Goal: Transaction & Acquisition: Purchase product/service

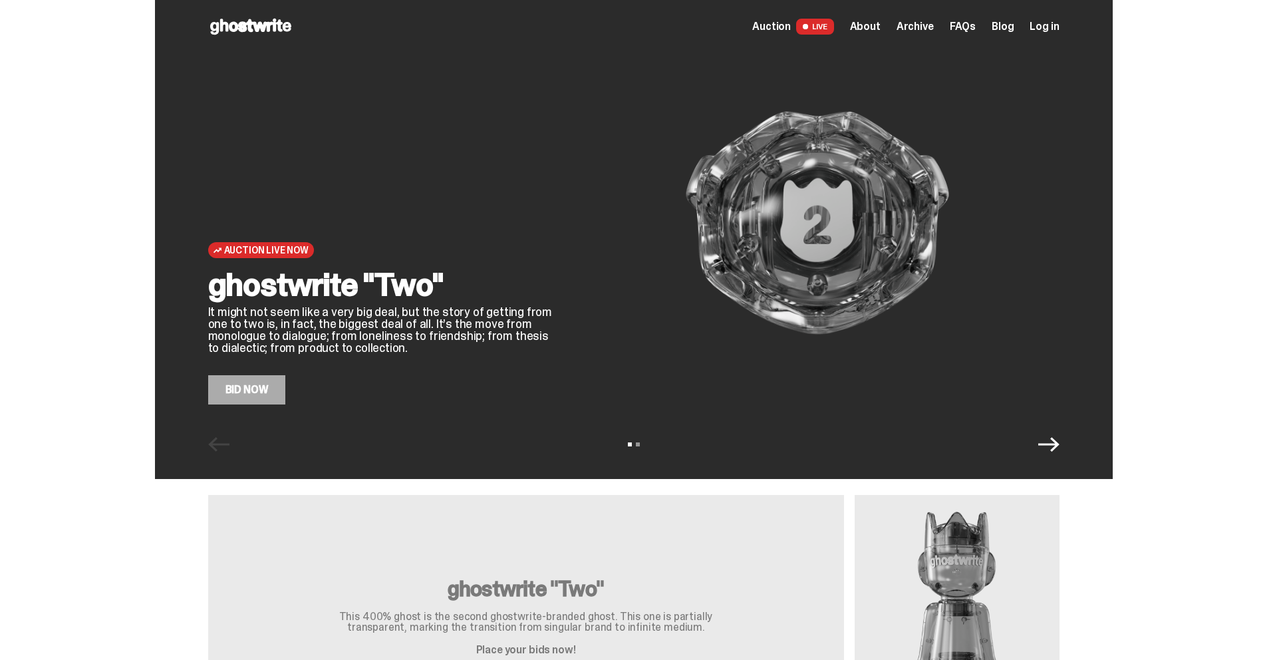
click at [243, 390] on link "Bid Now" at bounding box center [247, 389] width 78 height 29
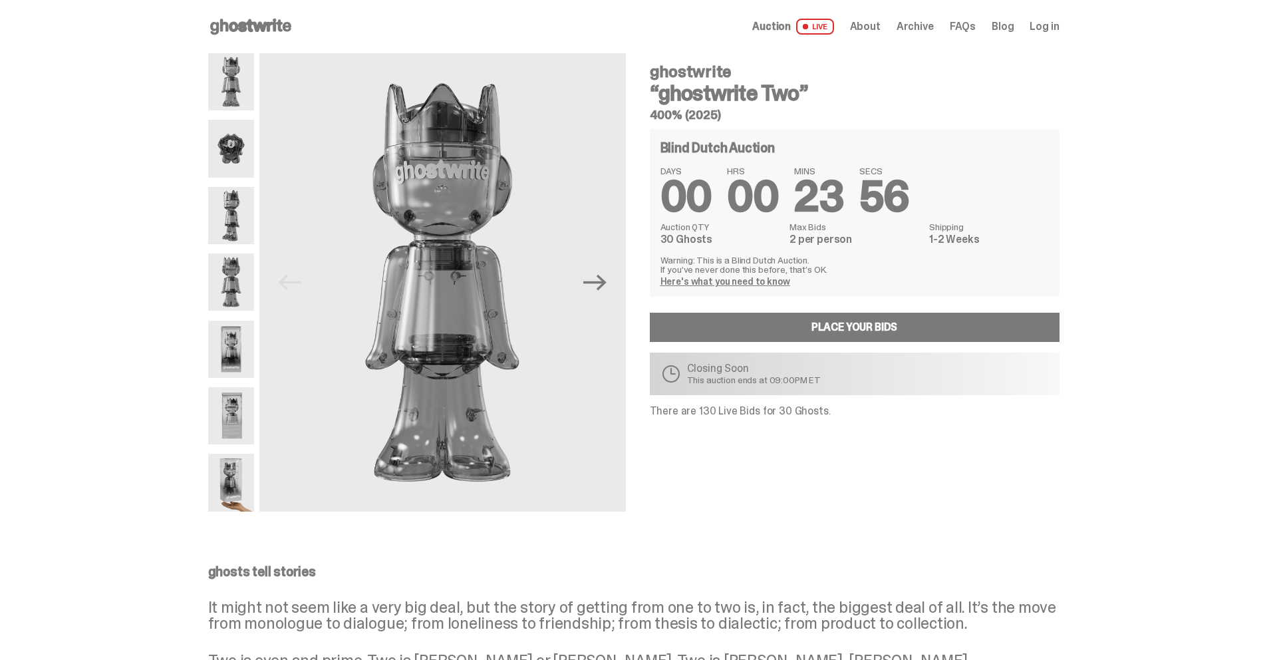
click at [781, 28] on span "Auction" at bounding box center [771, 26] width 39 height 11
click at [601, 285] on icon "Next" at bounding box center [594, 282] width 23 height 23
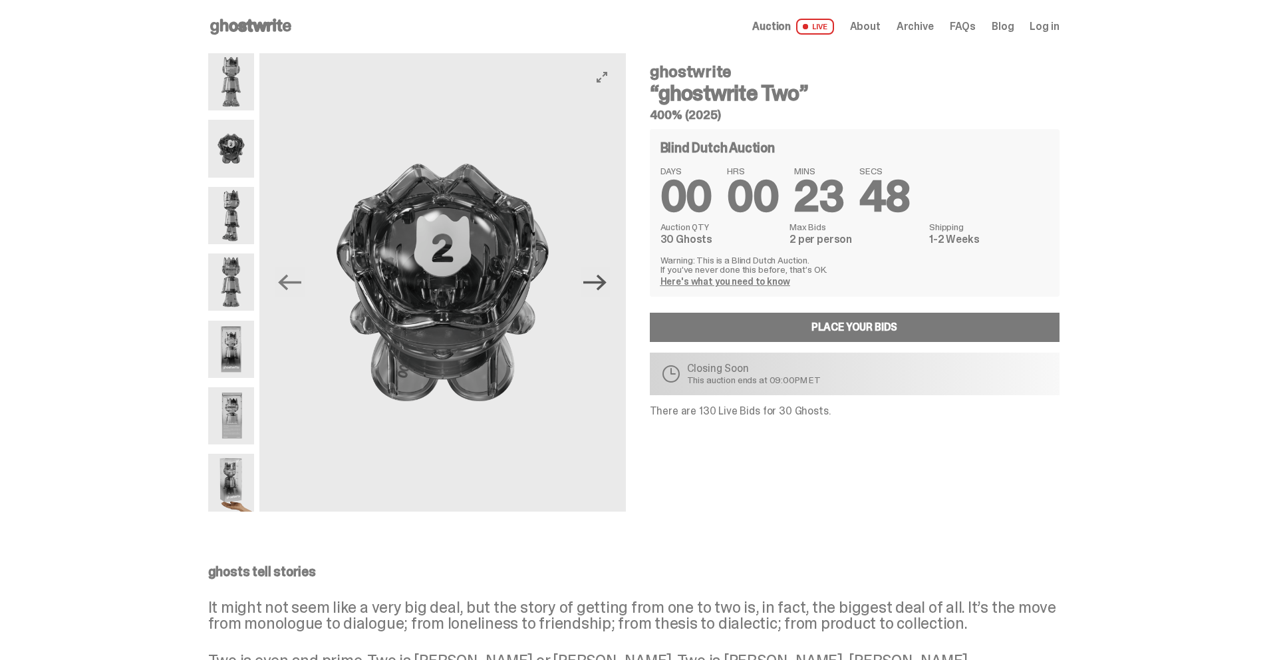
click at [601, 285] on icon "Next" at bounding box center [594, 282] width 23 height 23
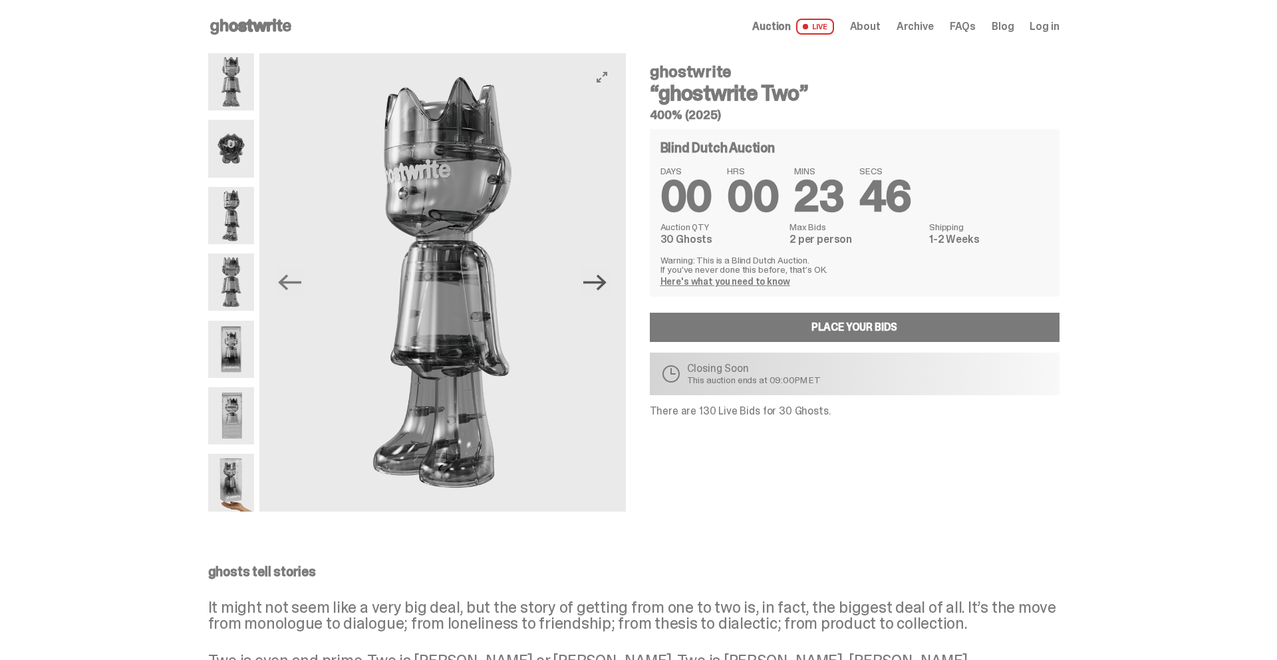
click at [601, 285] on icon "Next" at bounding box center [594, 282] width 23 height 23
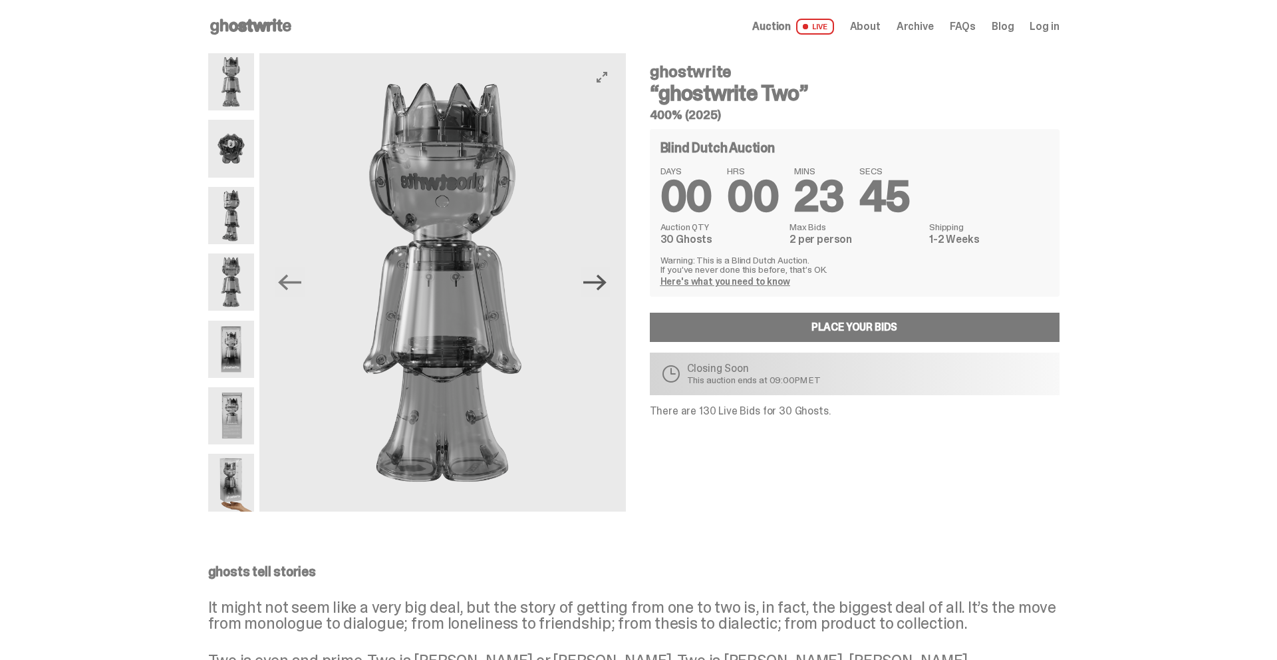
click at [601, 285] on icon "Next" at bounding box center [594, 282] width 23 height 23
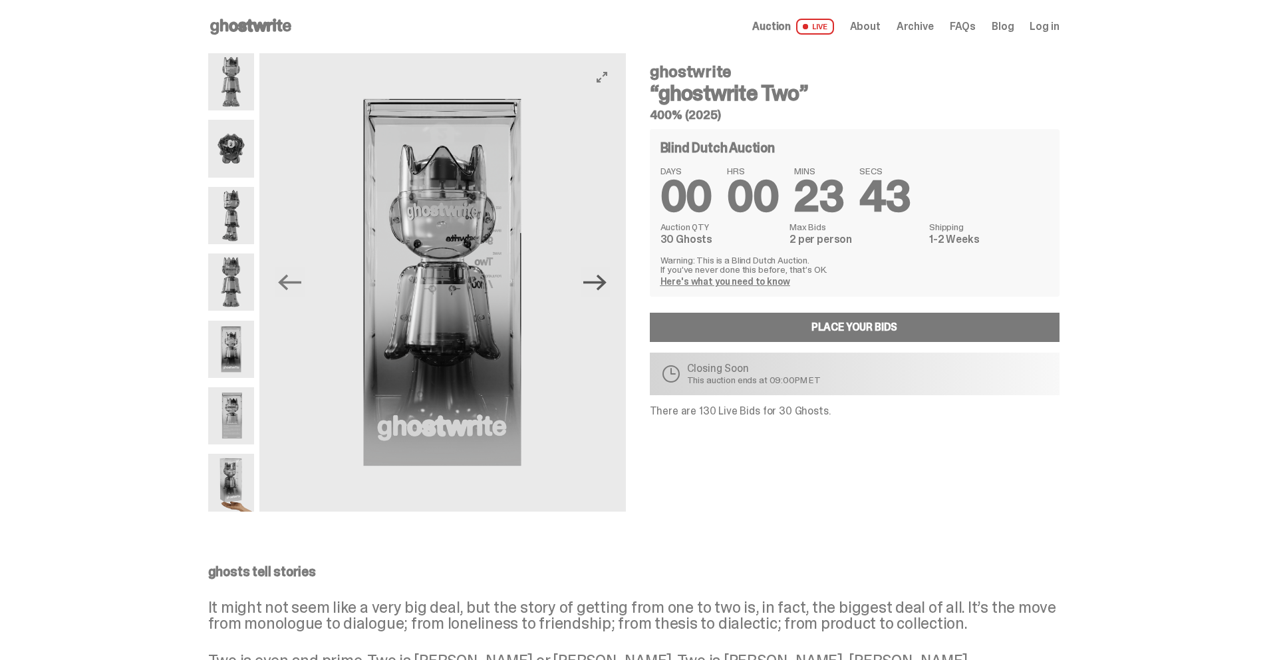
click at [601, 285] on icon "Next" at bounding box center [594, 282] width 23 height 23
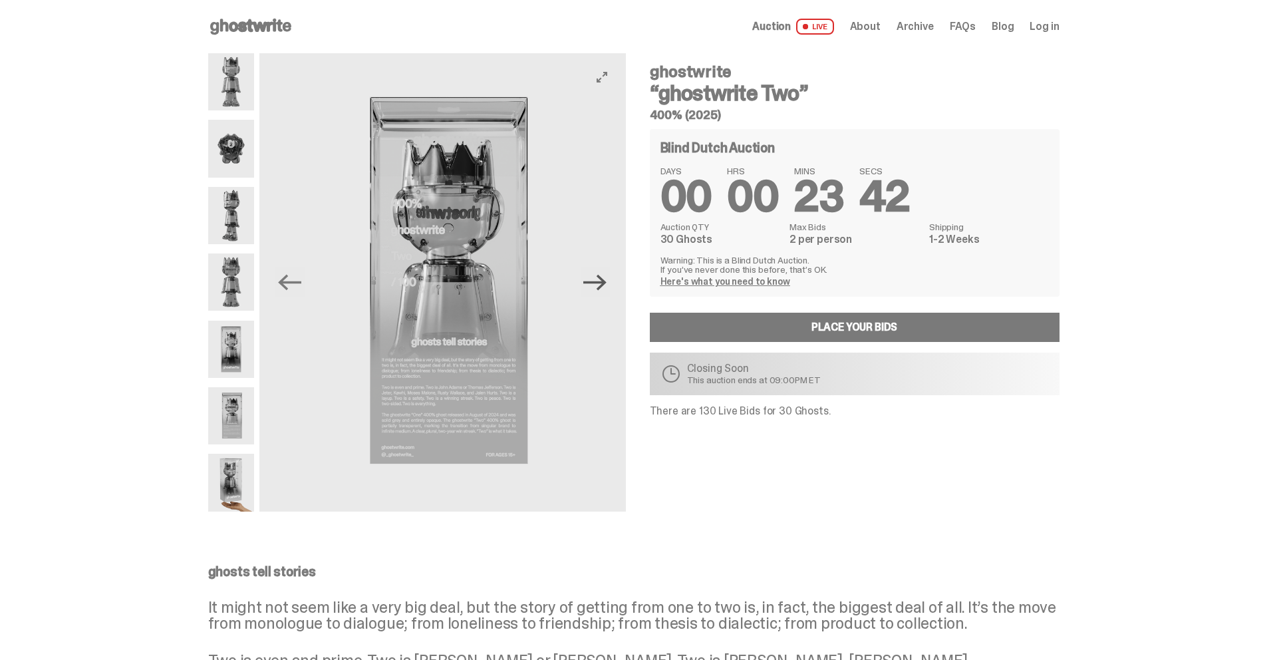
click at [601, 285] on icon "Next" at bounding box center [594, 282] width 23 height 23
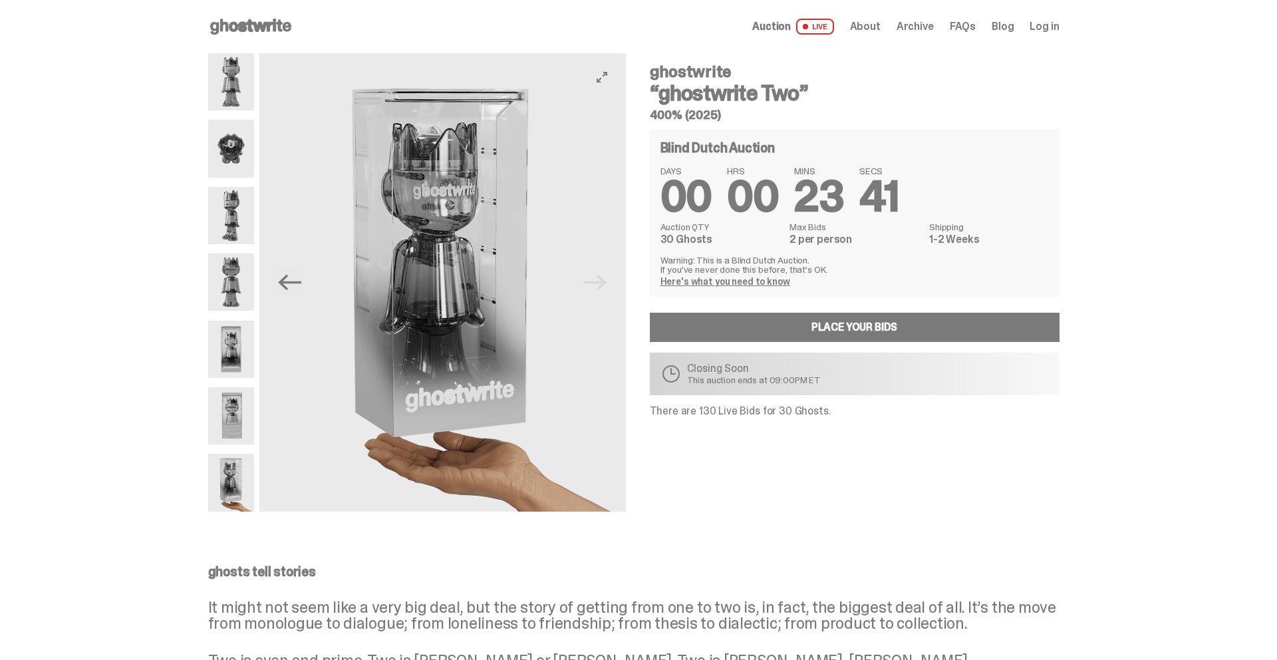
click at [601, 285] on img at bounding box center [442, 282] width 366 height 458
click at [821, 322] on link "Place your Bids" at bounding box center [855, 327] width 410 height 29
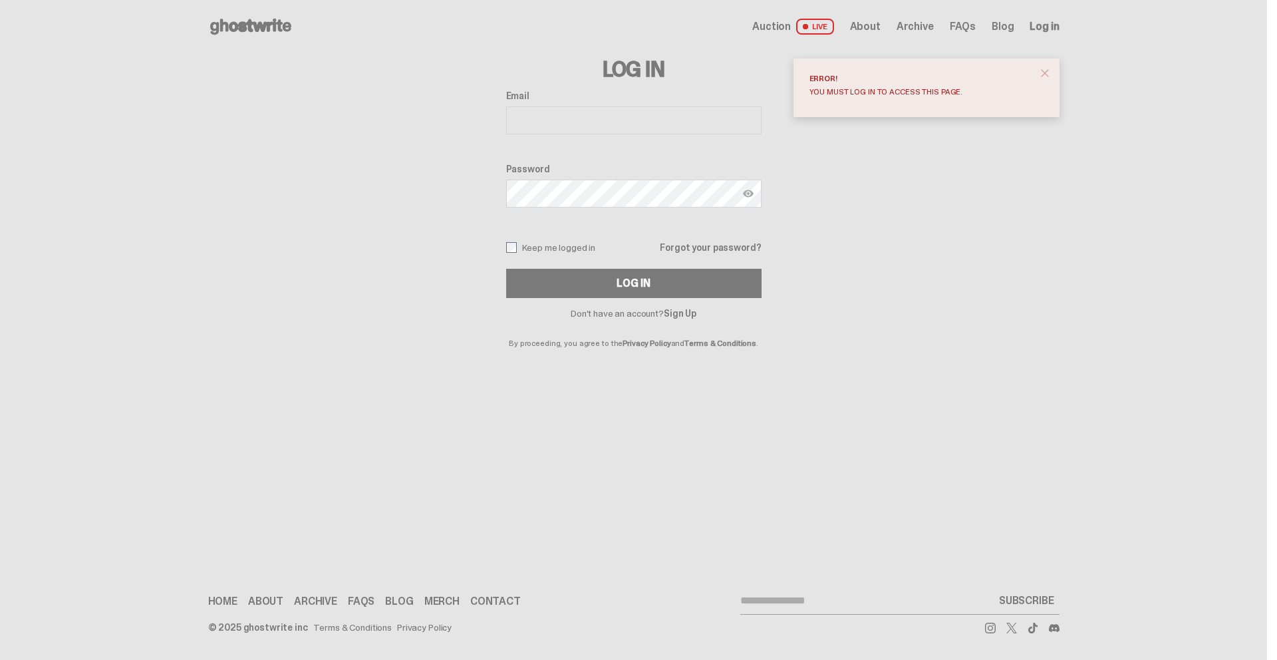
click at [561, 124] on input "Email" at bounding box center [633, 120] width 255 height 28
click at [421, 181] on div "Log In Email Password Keep me logged in Forgot your password? Log In Don't have…" at bounding box center [633, 200] width 851 height 294
